Goal: Information Seeking & Learning: Learn about a topic

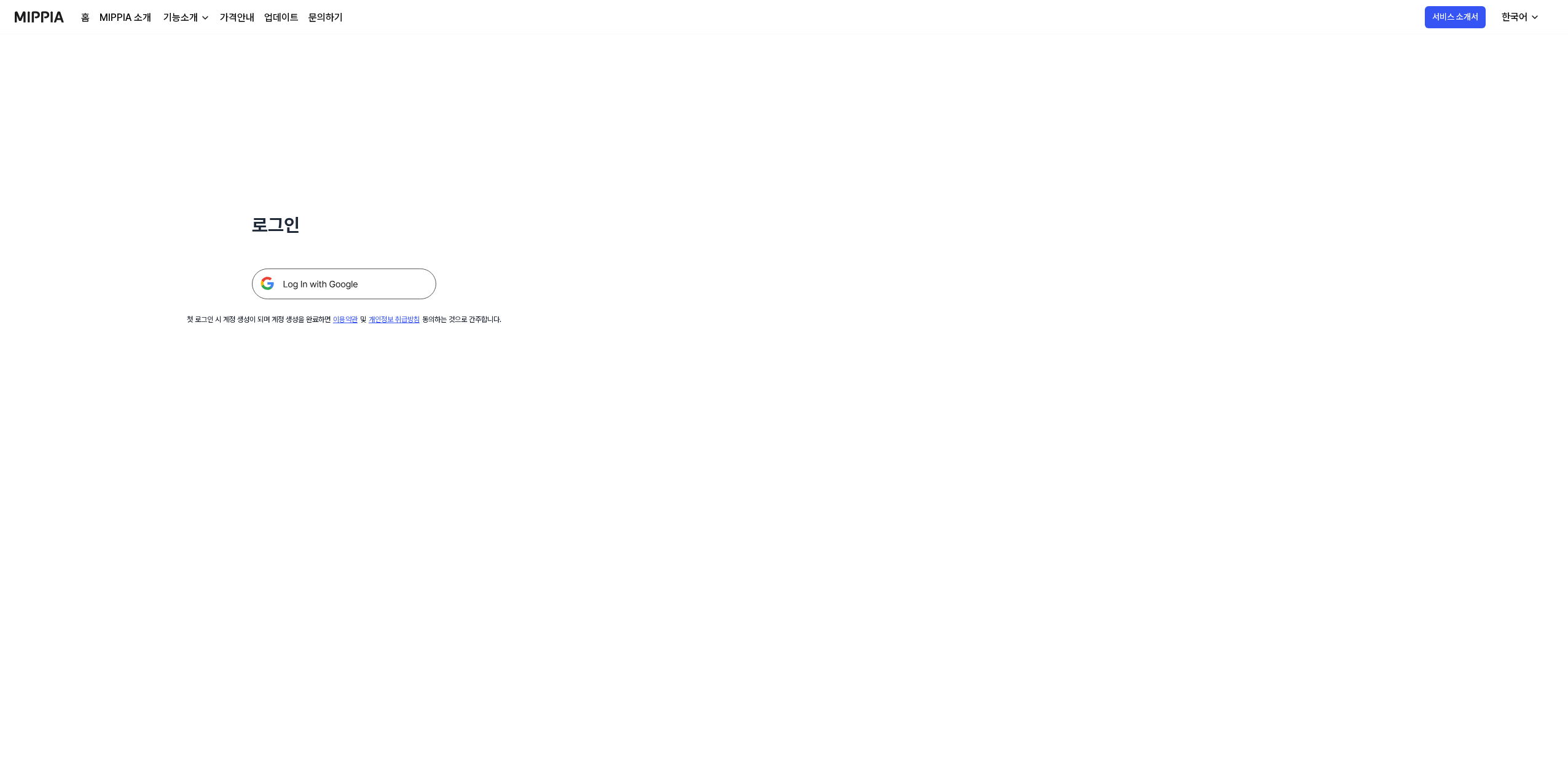
click at [302, 281] on img at bounding box center [343, 283] width 184 height 31
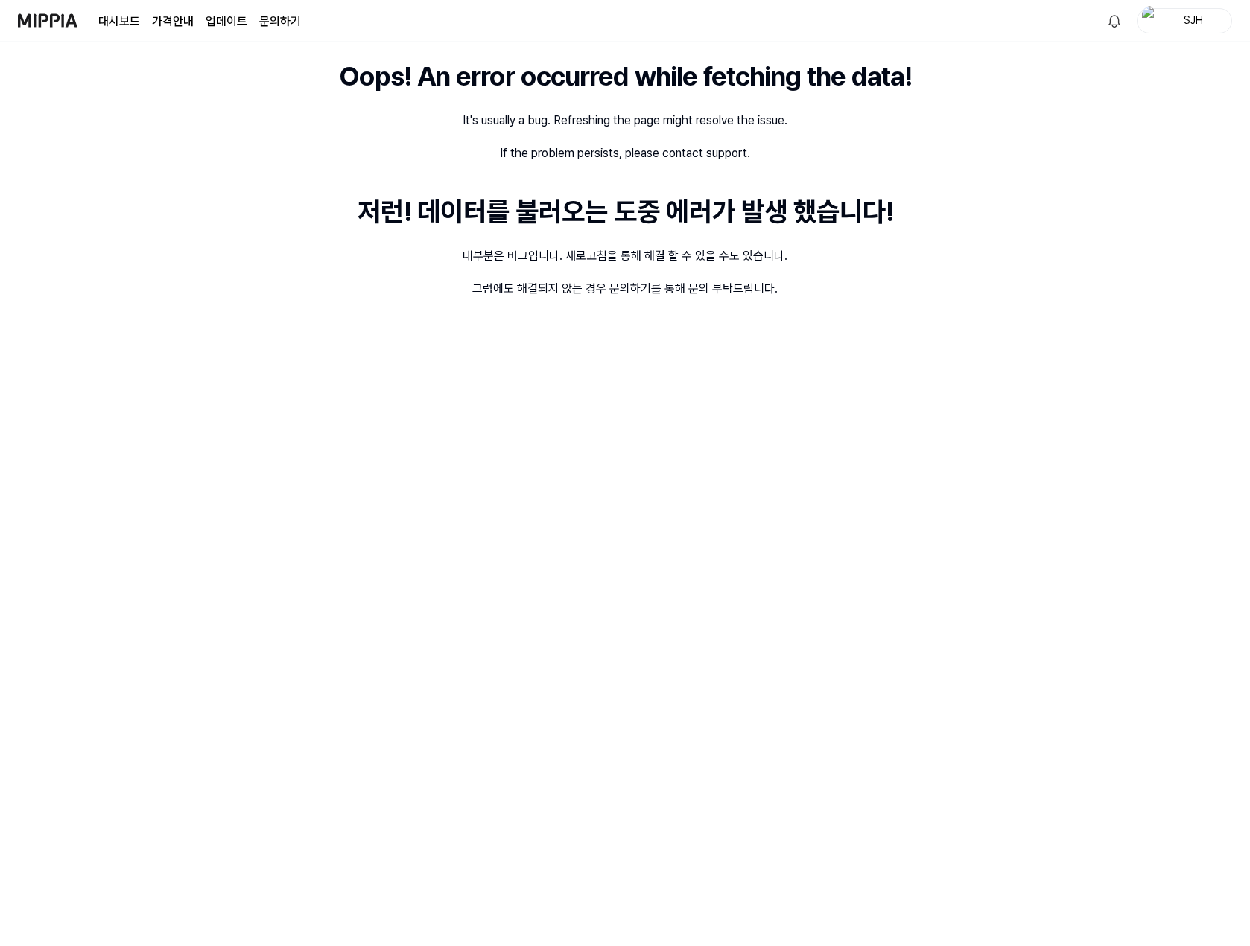
click at [1106, 268] on div "Oops! An error occurred while fetching the data! It's usually a bug. Refreshing…" at bounding box center [625, 494] width 1250 height 905
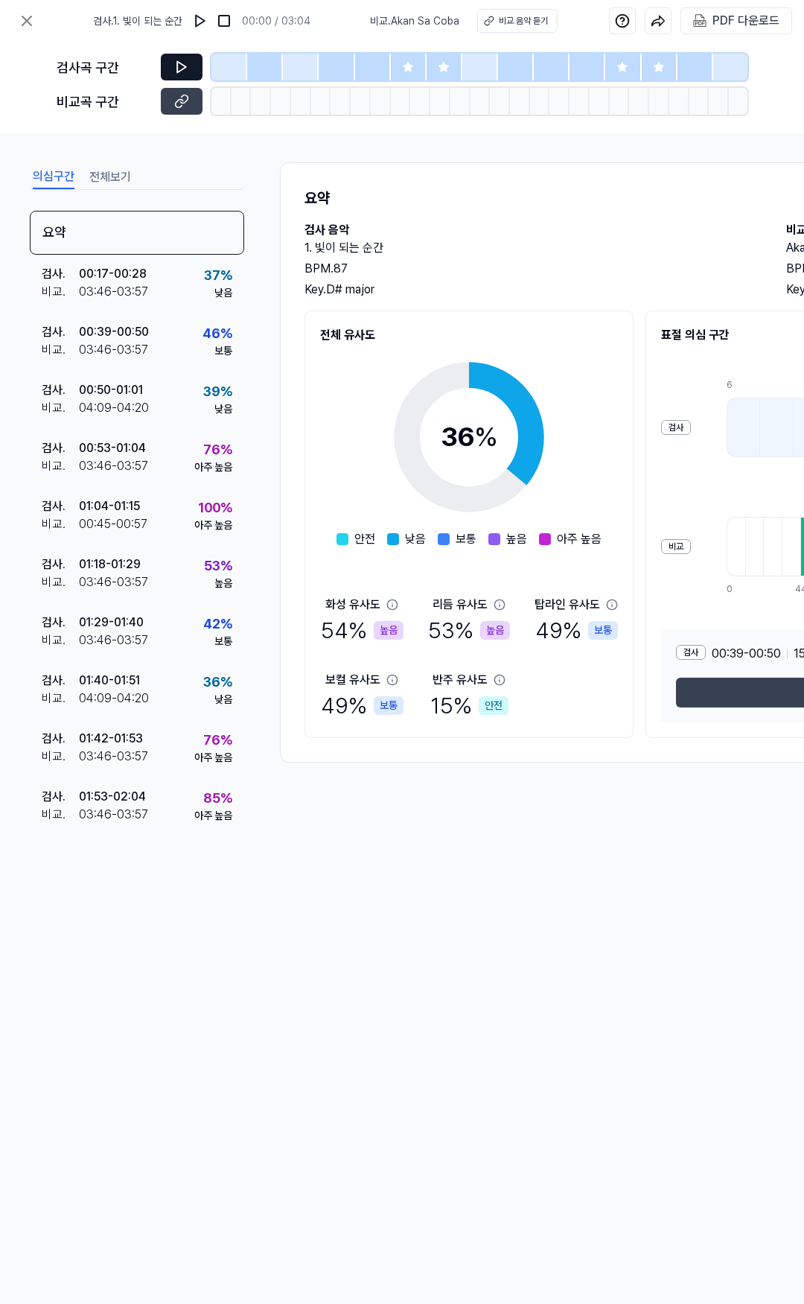
click at [199, 69] on button at bounding box center [182, 67] width 42 height 27
click at [202, 14] on img at bounding box center [200, 20] width 15 height 15
click at [404, 69] on icon at bounding box center [408, 67] width 12 height 12
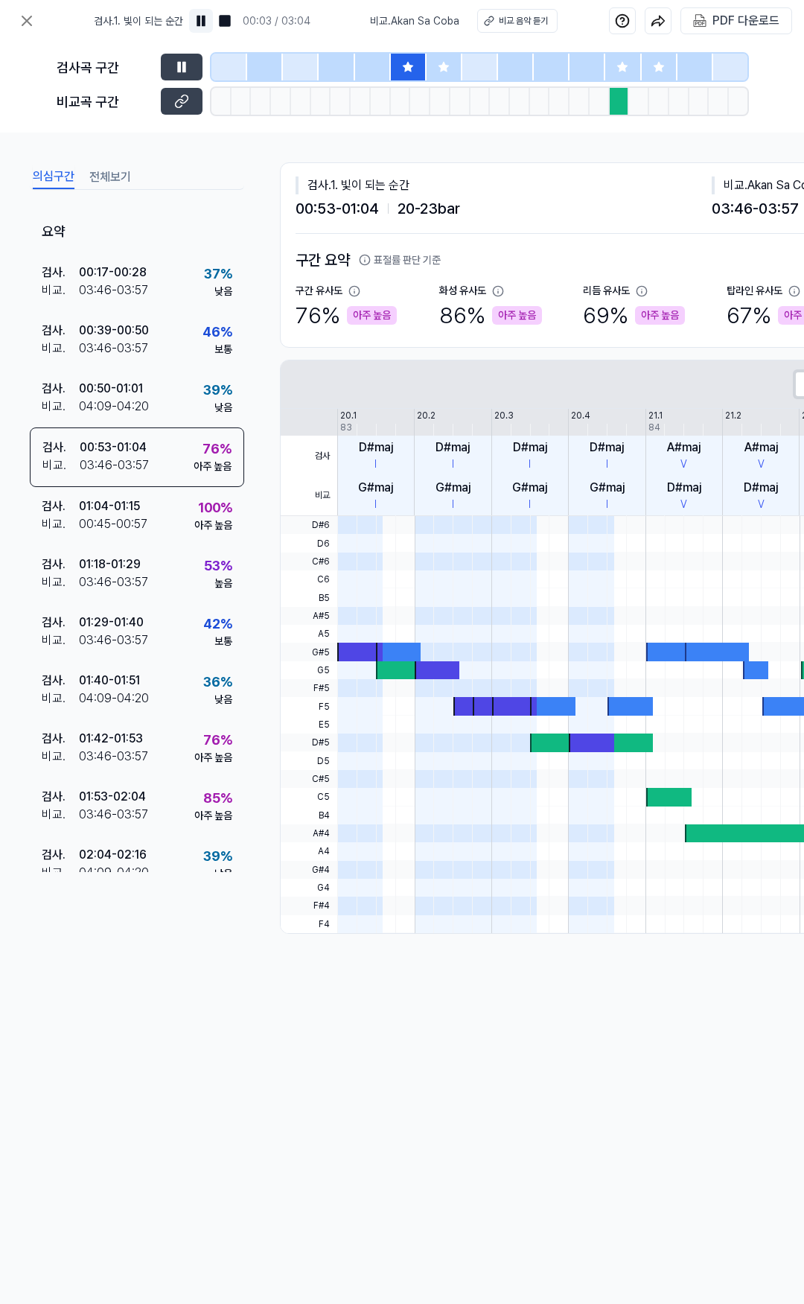
click at [201, 17] on img at bounding box center [201, 20] width 15 height 15
click at [204, 19] on img at bounding box center [201, 20] width 15 height 15
click at [191, 62] on button at bounding box center [182, 67] width 42 height 27
click at [191, 66] on button at bounding box center [182, 67] width 42 height 27
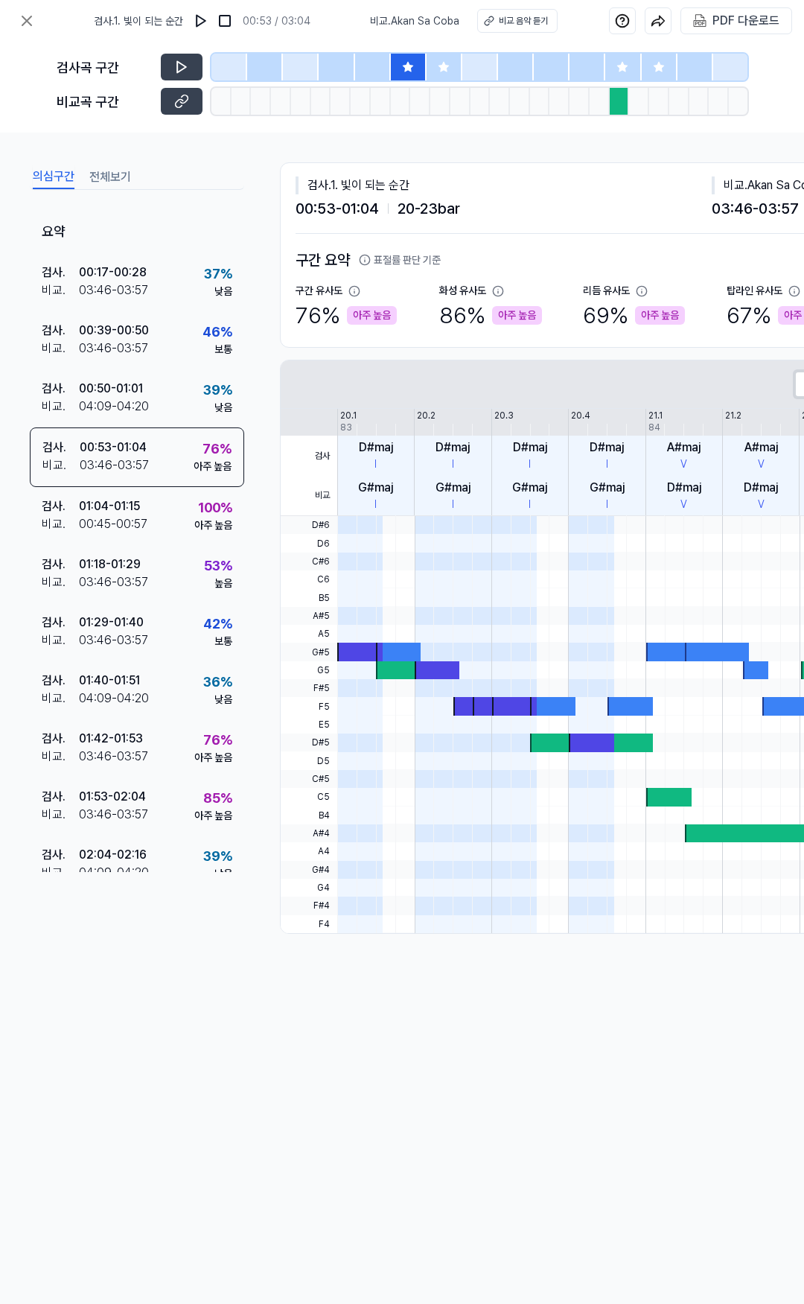
click at [433, 60] on div at bounding box center [445, 67] width 36 height 27
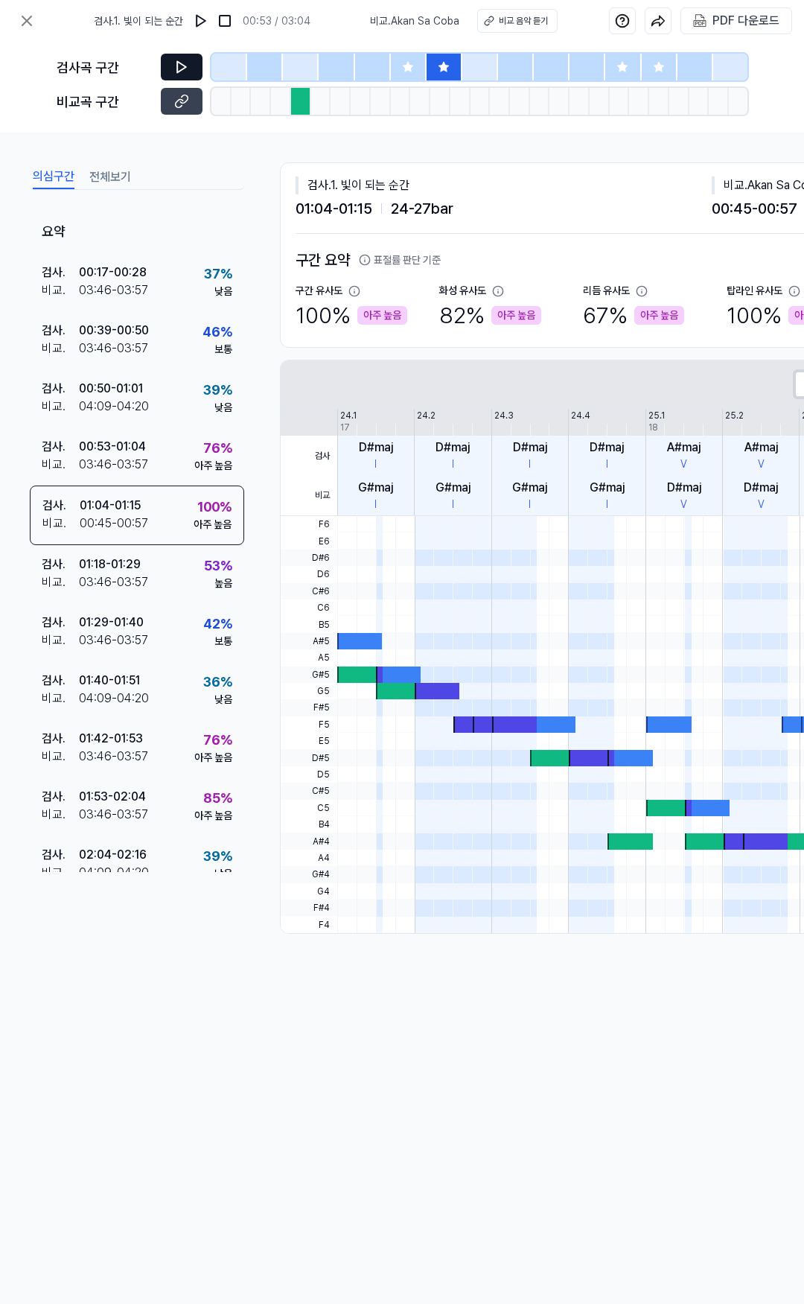
click at [188, 63] on icon at bounding box center [181, 67] width 15 height 15
click at [741, 125] on div "검사곡 구간 비교곡 구간" at bounding box center [402, 87] width 691 height 91
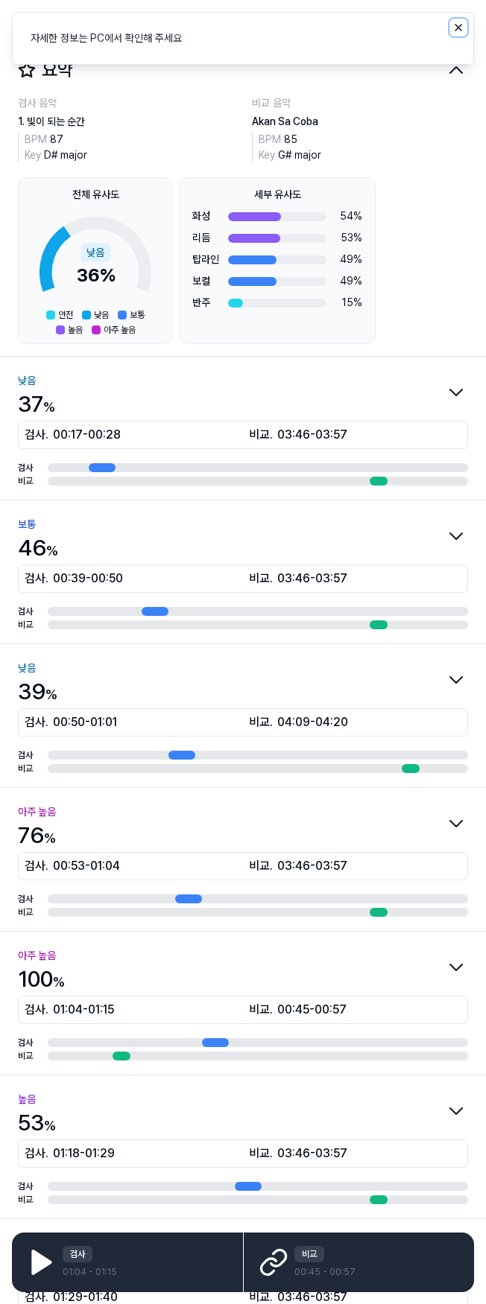
click at [460, 28] on icon "Notifications (F8)" at bounding box center [458, 28] width 12 height 12
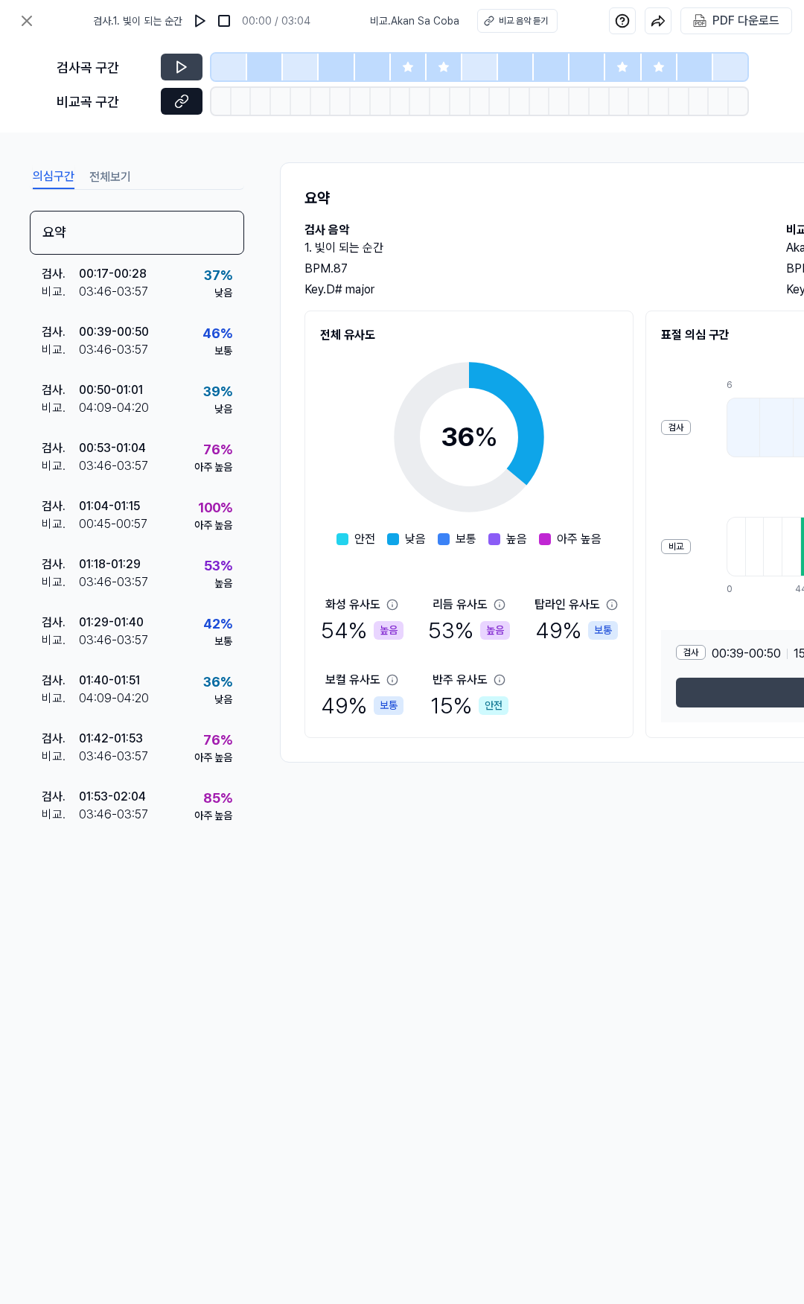
click at [194, 101] on button at bounding box center [182, 101] width 42 height 27
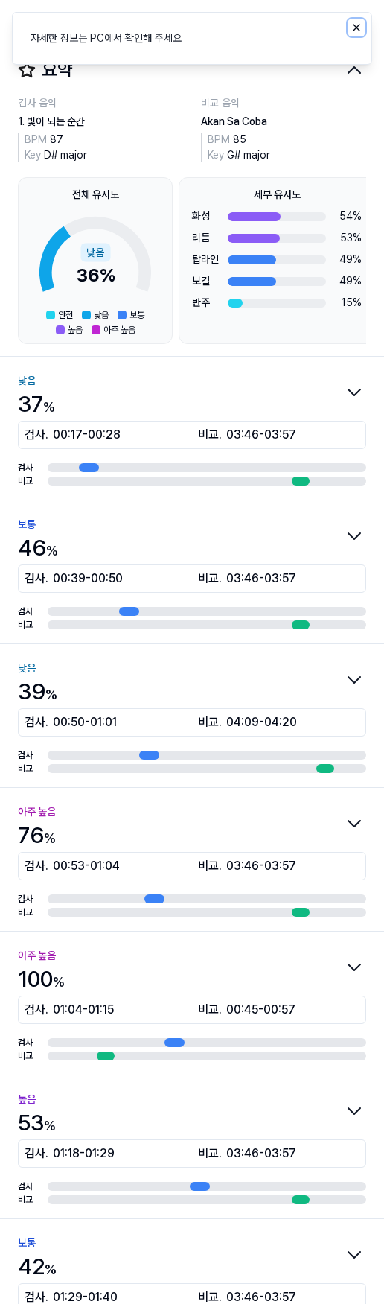
click at [360, 25] on icon "Notifications (F8)" at bounding box center [357, 28] width 12 height 12
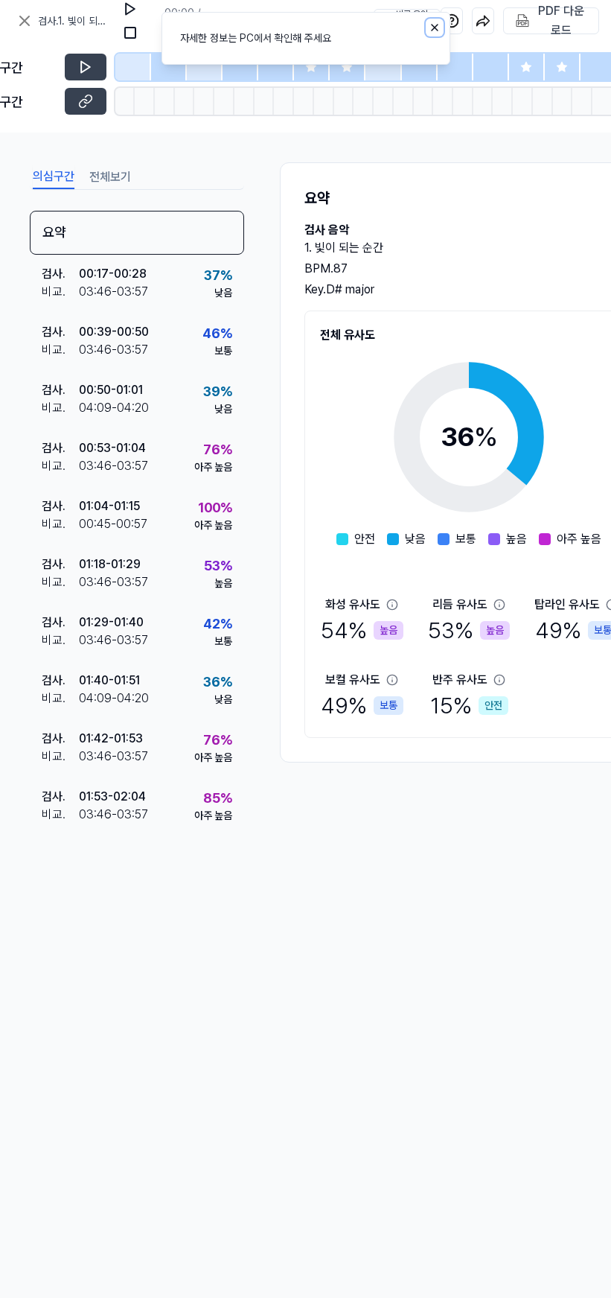
click at [436, 27] on icon "Notifications (F8)" at bounding box center [435, 28] width 6 height 6
click at [598, 162] on div "의심구간 전체보기 요약 검사 . 00:17 - 00:28 비교 . 03:46 - 03:57 37 % 낮음 검사 . 00:39 - 00:50 비…" at bounding box center [305, 528] width 611 height 791
